Goal: Use online tool/utility: Utilize a website feature to perform a specific function

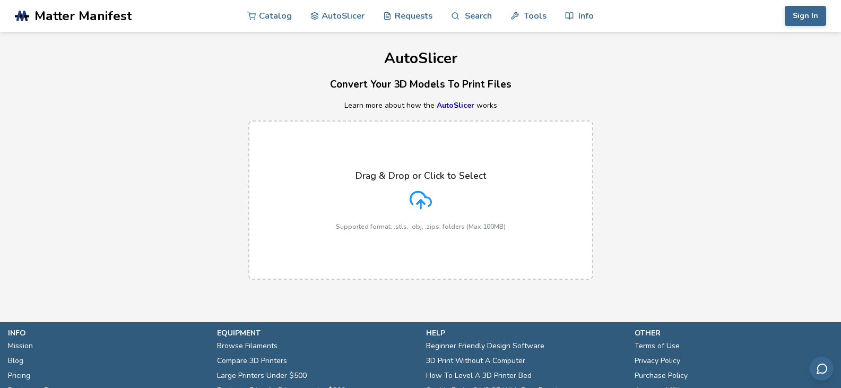
click at [414, 207] on icon at bounding box center [421, 200] width 22 height 22
click at [0, 0] on input "Drag & Drop or Click to Select Supported format: .stls, .obj, .zips, folders (M…" at bounding box center [0, 0] width 0 height 0
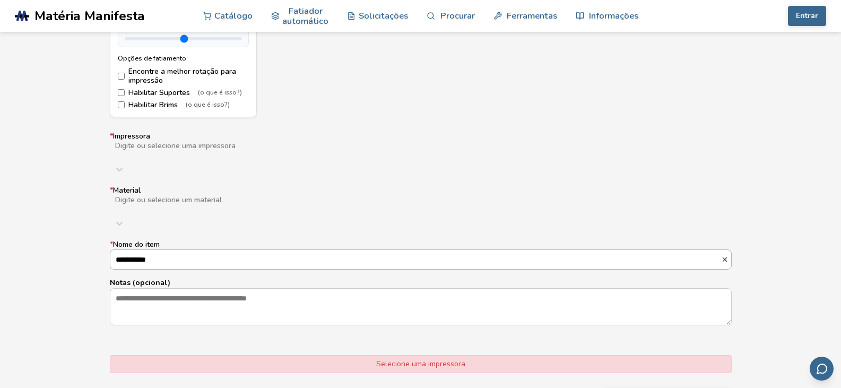
scroll to position [584, 0]
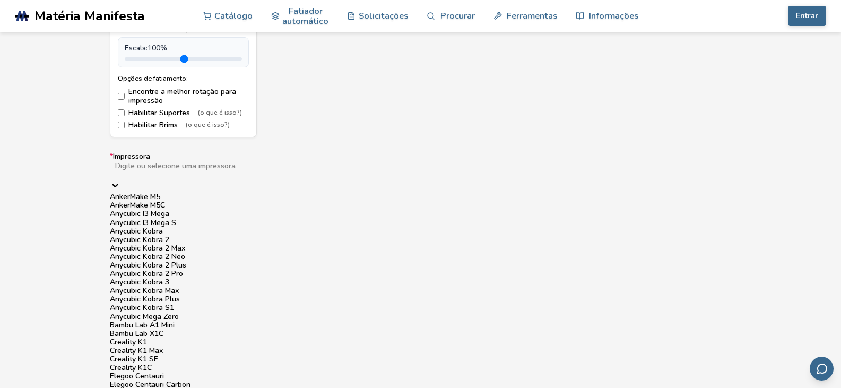
click at [230, 176] on div "Digite ou selecione uma impressora" at bounding box center [421, 170] width 622 height 19
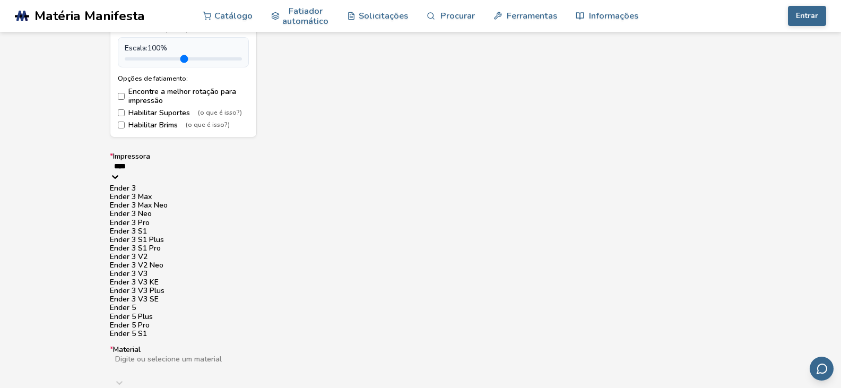
type input "*****"
click at [214, 193] on div "Ender 3" at bounding box center [421, 188] width 622 height 8
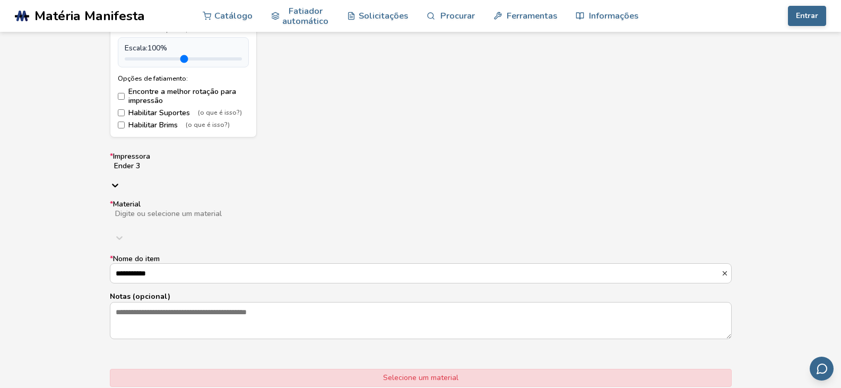
click at [176, 218] on div at bounding box center [277, 222] width 327 height 8
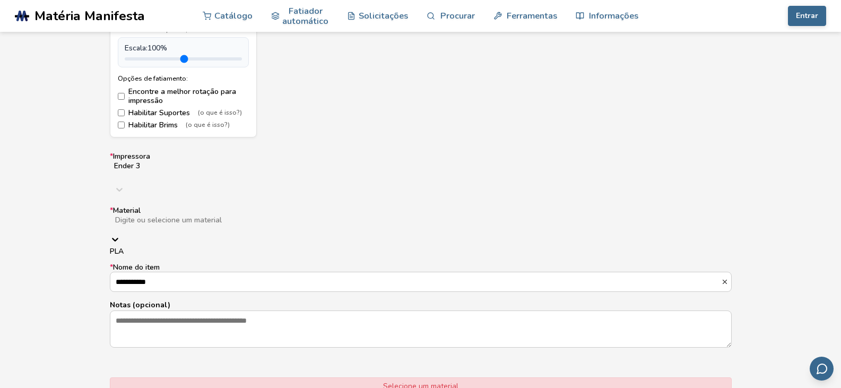
click at [193, 247] on div "PLA" at bounding box center [421, 251] width 622 height 8
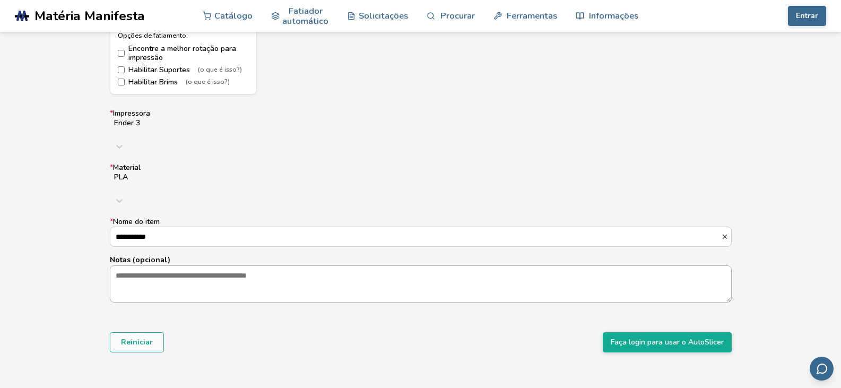
scroll to position [637, 0]
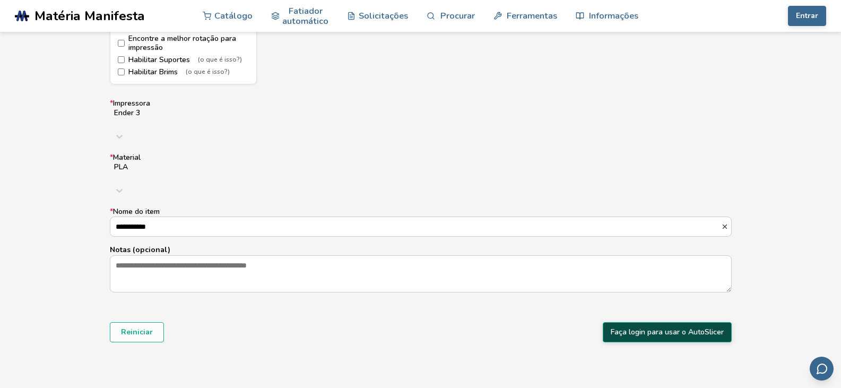
click at [651, 327] on font "Faça login para usar o AutoSlicer" at bounding box center [667, 332] width 113 height 10
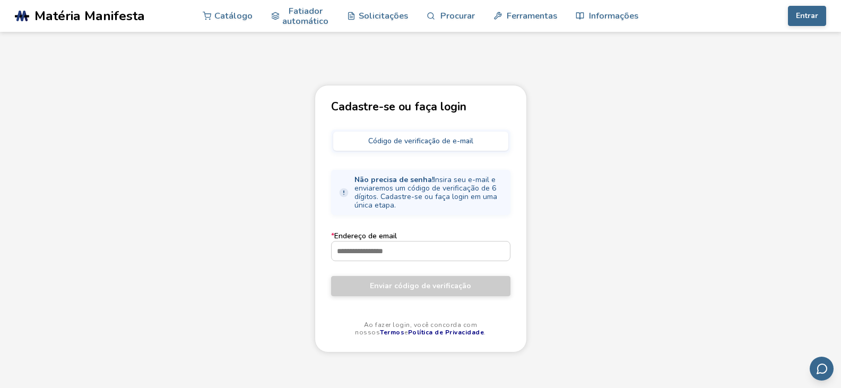
click at [369, 142] on font "Código de verificação de e-mail" at bounding box center [420, 141] width 105 height 10
click at [410, 251] on input "* Endereço de email" at bounding box center [421, 251] width 178 height 19
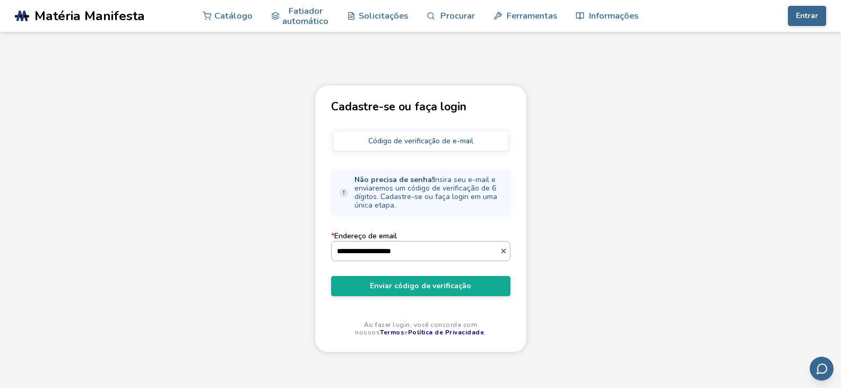
type input "**********"
click at [331, 276] on button "Enviar código de verificação" at bounding box center [420, 286] width 179 height 20
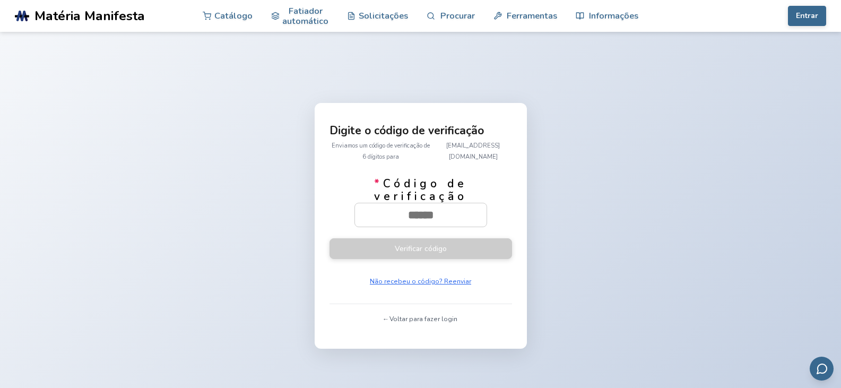
click at [406, 319] on font "← Voltar para fazer login" at bounding box center [420, 319] width 73 height 8
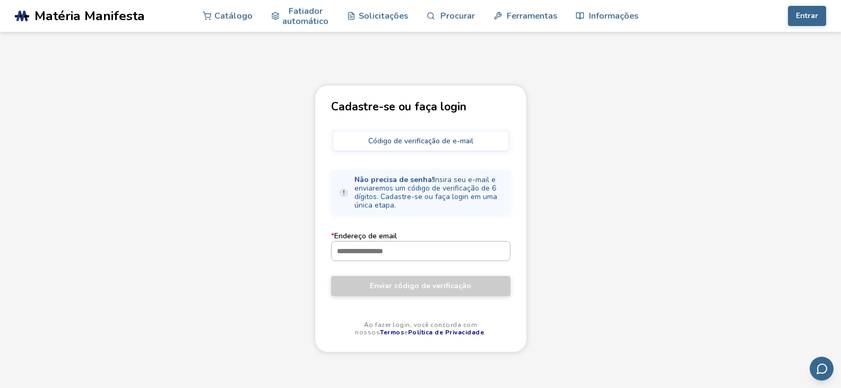
click at [373, 254] on input "* Endereço de email" at bounding box center [421, 251] width 178 height 19
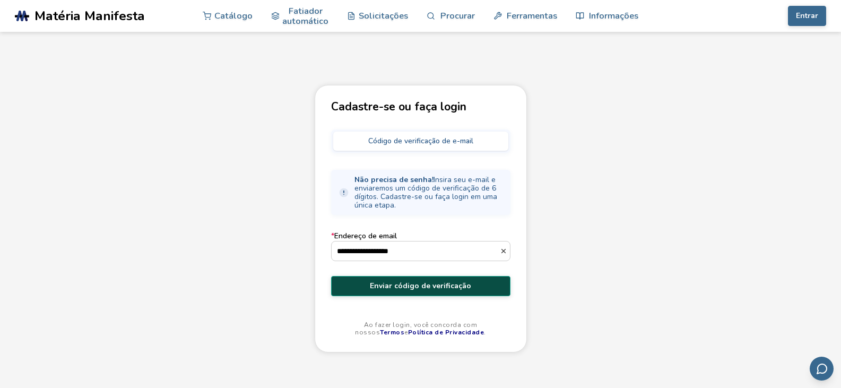
type input "**********"
click at [421, 294] on button "Enviar código de verificação" at bounding box center [420, 286] width 179 height 20
